Goal: Transaction & Acquisition: Purchase product/service

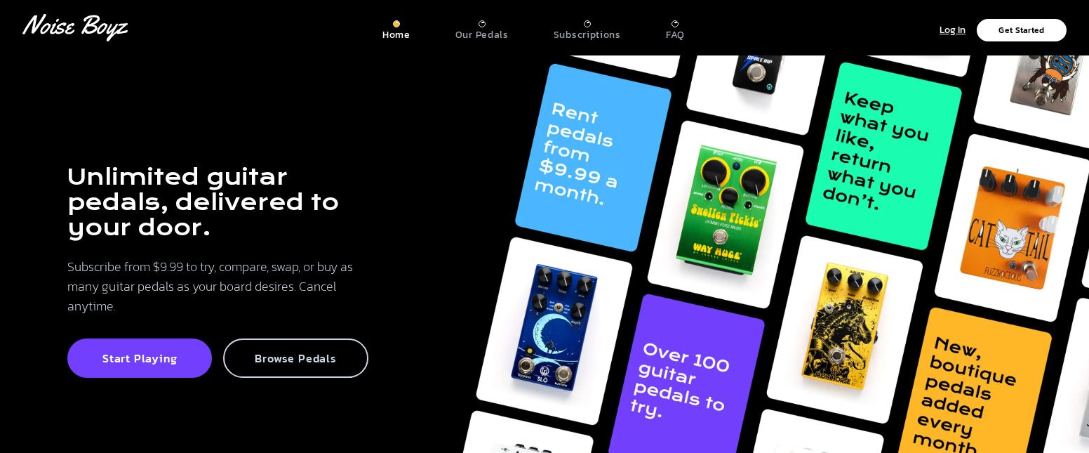
click at [294, 360] on p "Browse Pedals" at bounding box center [296, 358] width 114 height 14
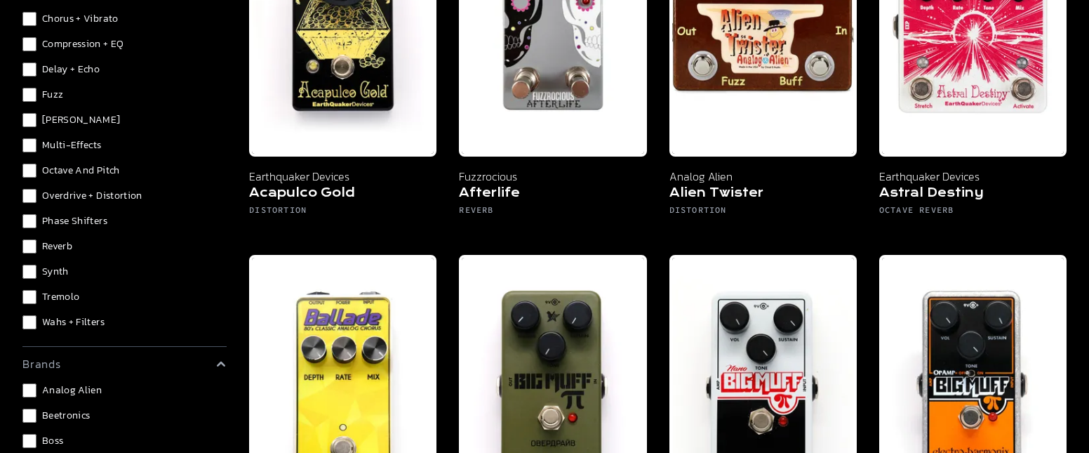
scroll to position [351, 0]
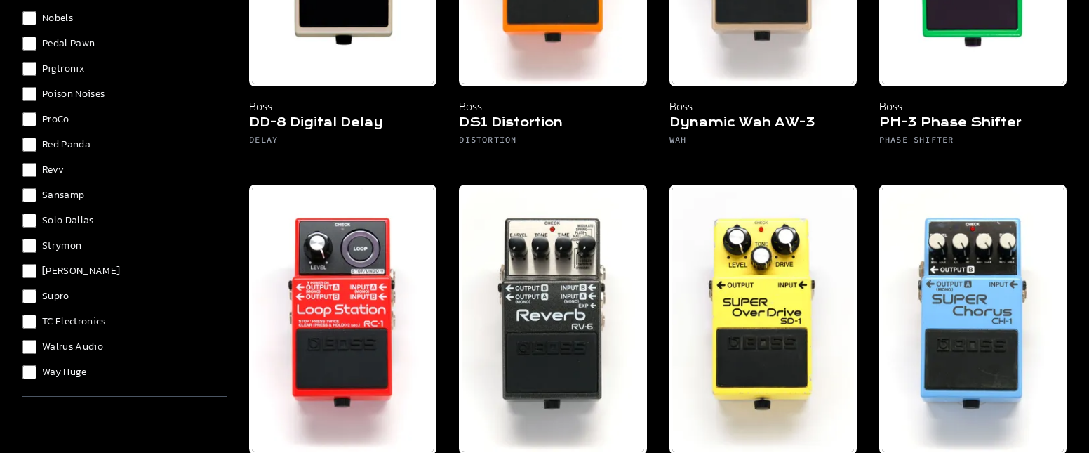
scroll to position [1003, 0]
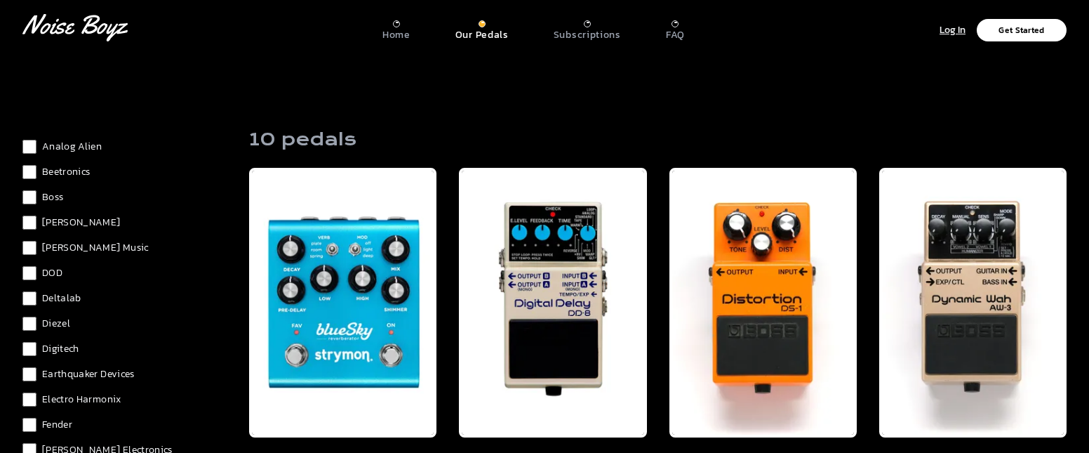
scroll to position [372, 0]
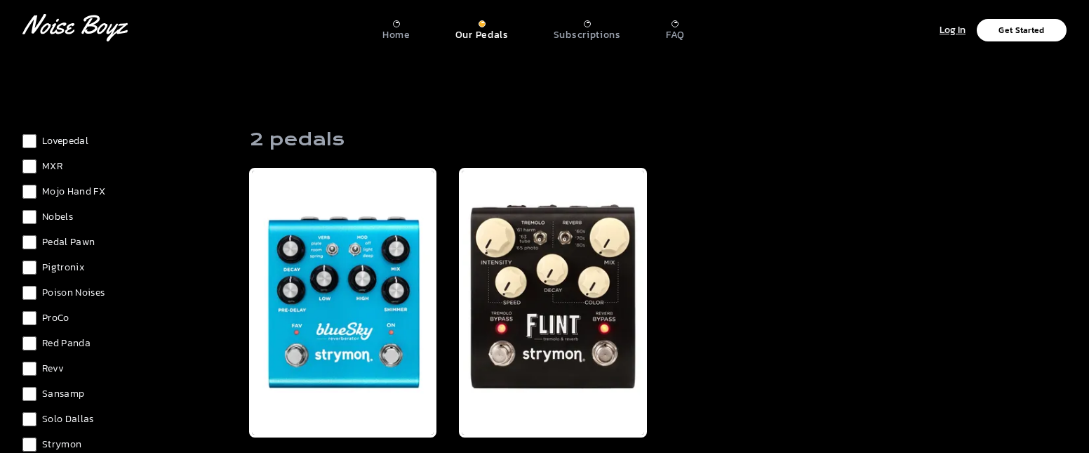
scroll to position [1074, 0]
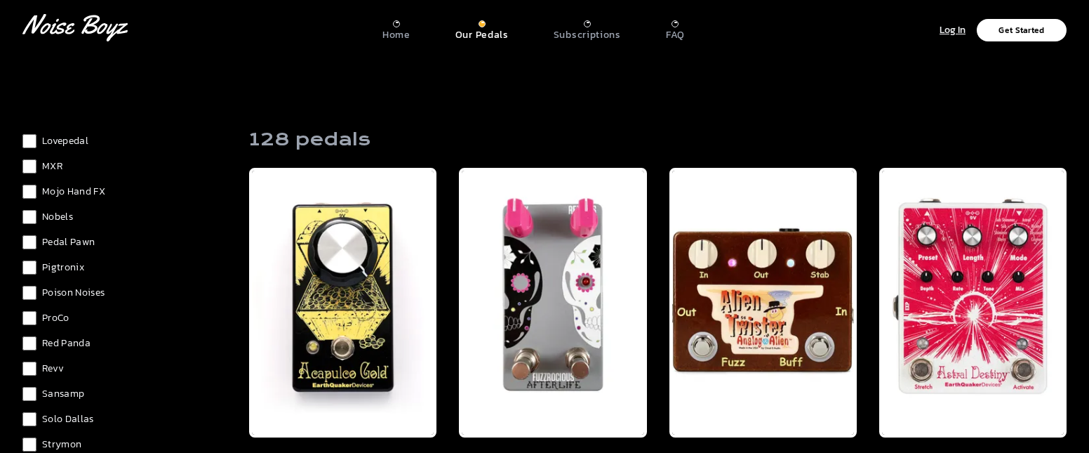
scroll to position [793, 0]
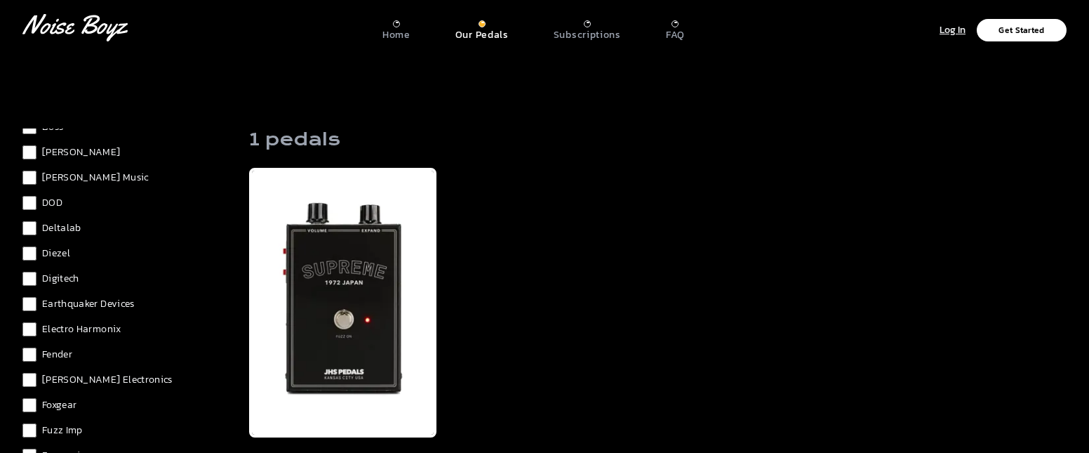
scroll to position [232, 0]
